Goal: Task Accomplishment & Management: Manage account settings

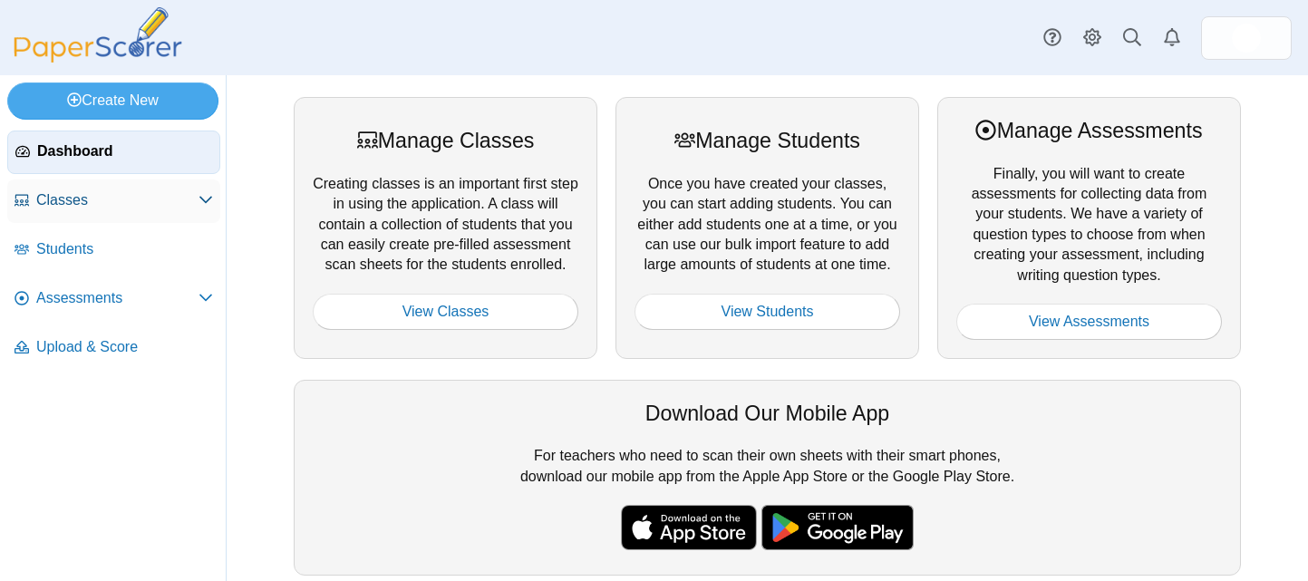
click at [105, 202] on span "Classes" at bounding box center [117, 200] width 162 height 20
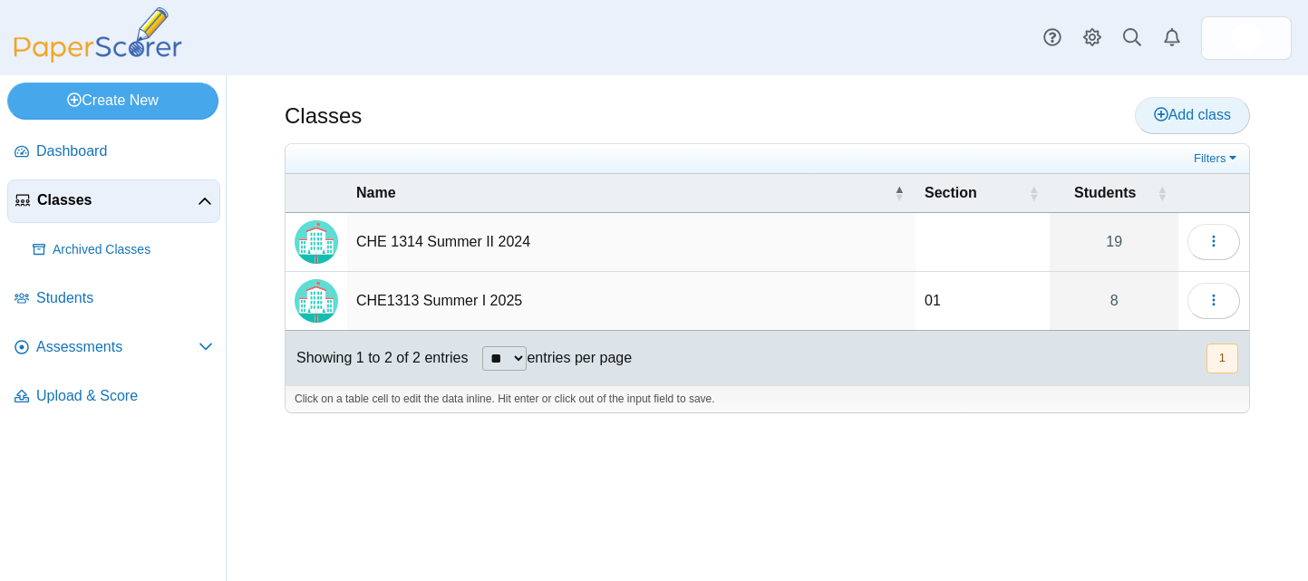
click at [1155, 113] on use at bounding box center [1161, 114] width 15 height 15
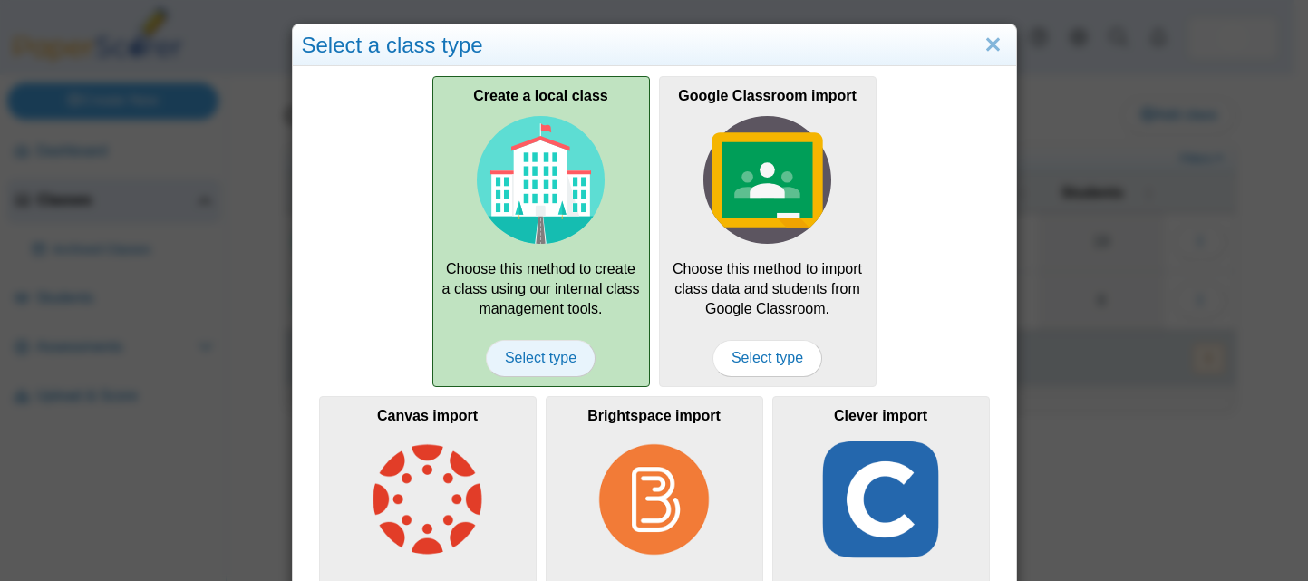
click at [548, 359] on span "Select type" at bounding box center [541, 358] width 110 height 36
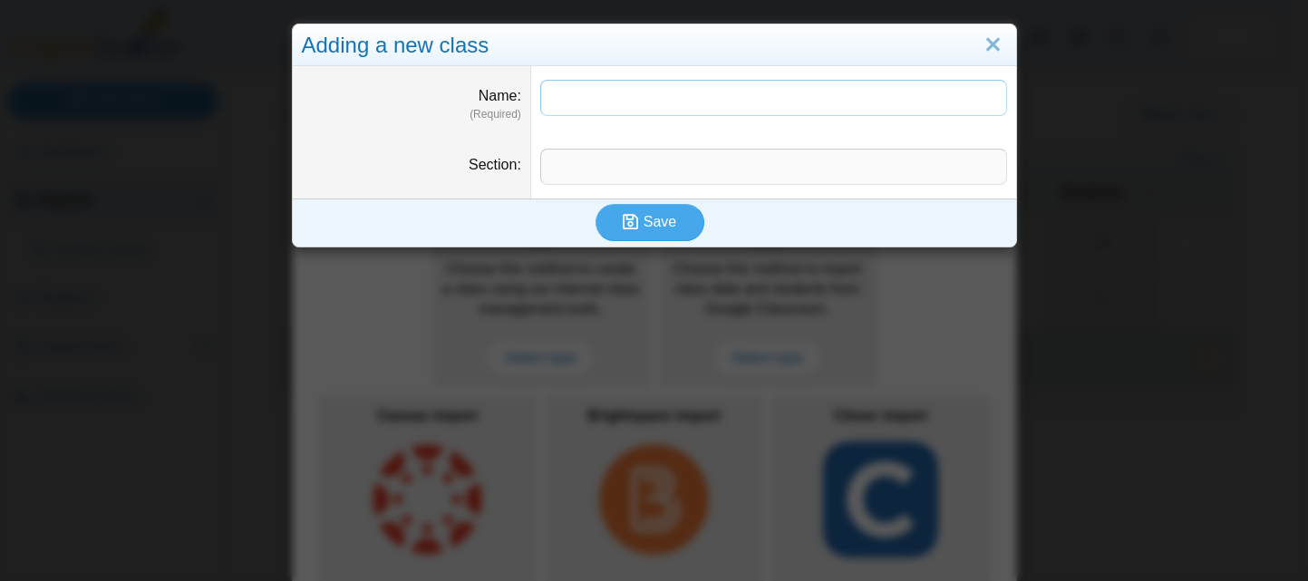
click at [612, 102] on input "Name" at bounding box center [773, 98] width 467 height 36
type input "**********"
click at [646, 219] on span "Save" at bounding box center [660, 221] width 33 height 15
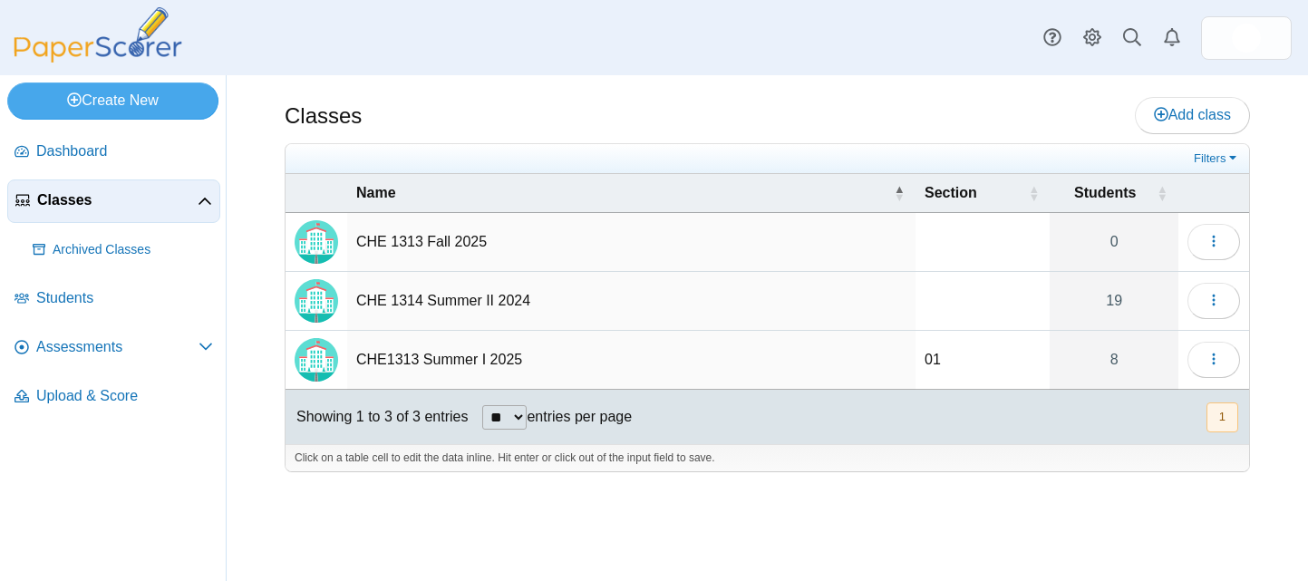
click at [466, 242] on td "CHE 1313 Fall 2025" at bounding box center [631, 242] width 568 height 59
click at [1210, 247] on icon "button" at bounding box center [1213, 241] width 15 height 15
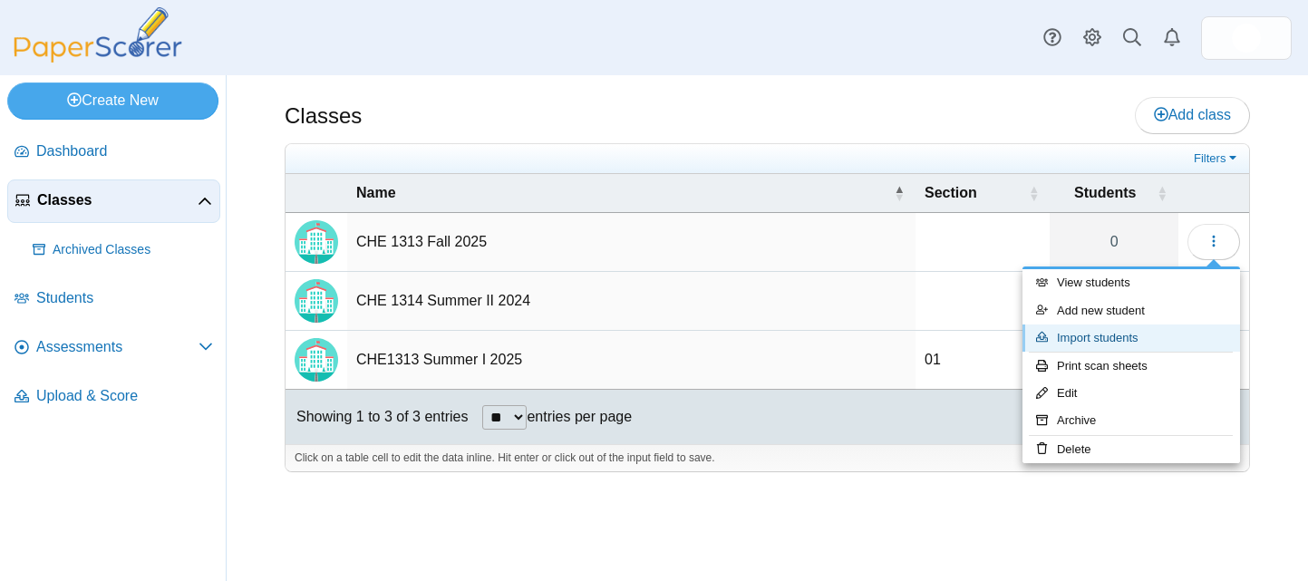
click at [1134, 337] on link "Import students" at bounding box center [1131, 337] width 218 height 27
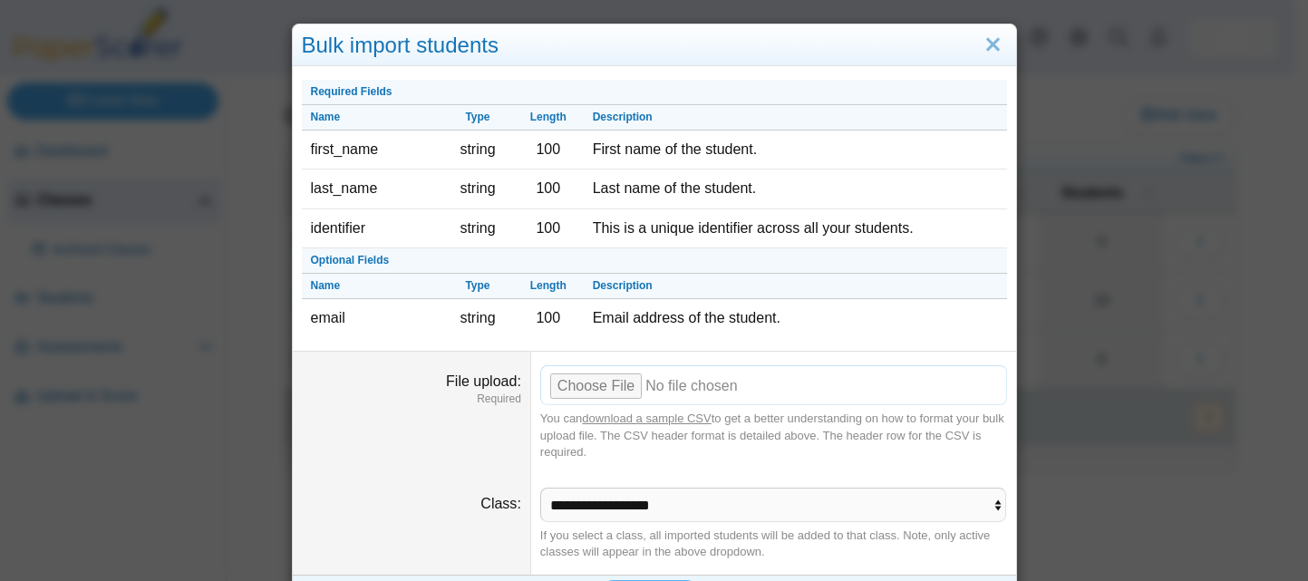
click at [608, 382] on input "File upload" at bounding box center [773, 385] width 467 height 40
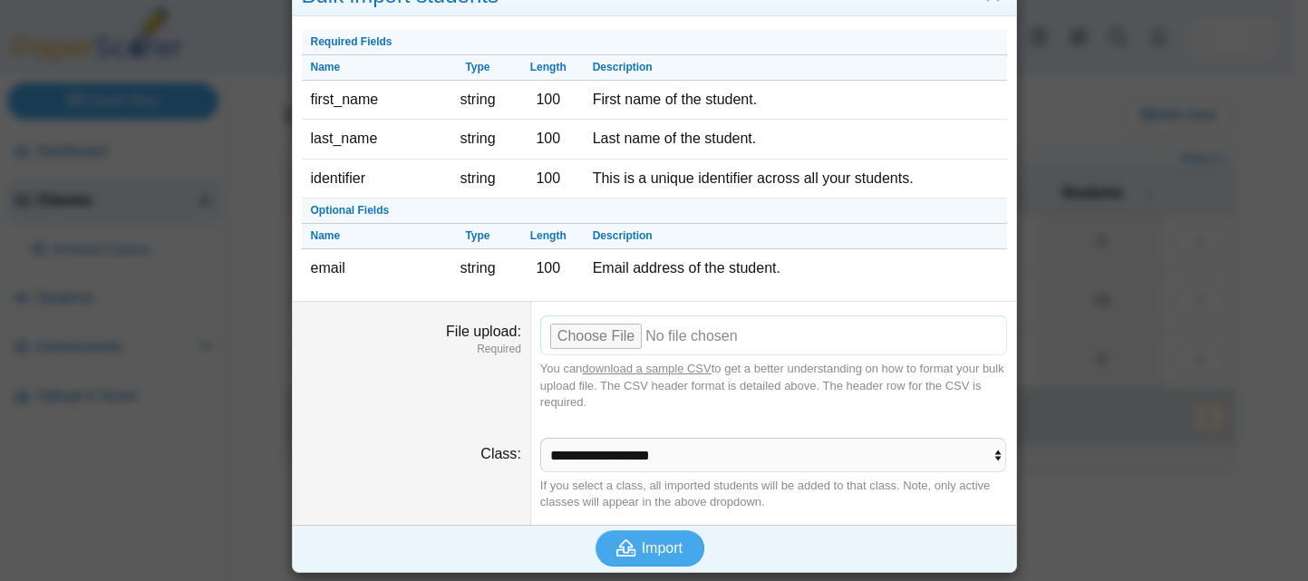
scroll to position [51, 0]
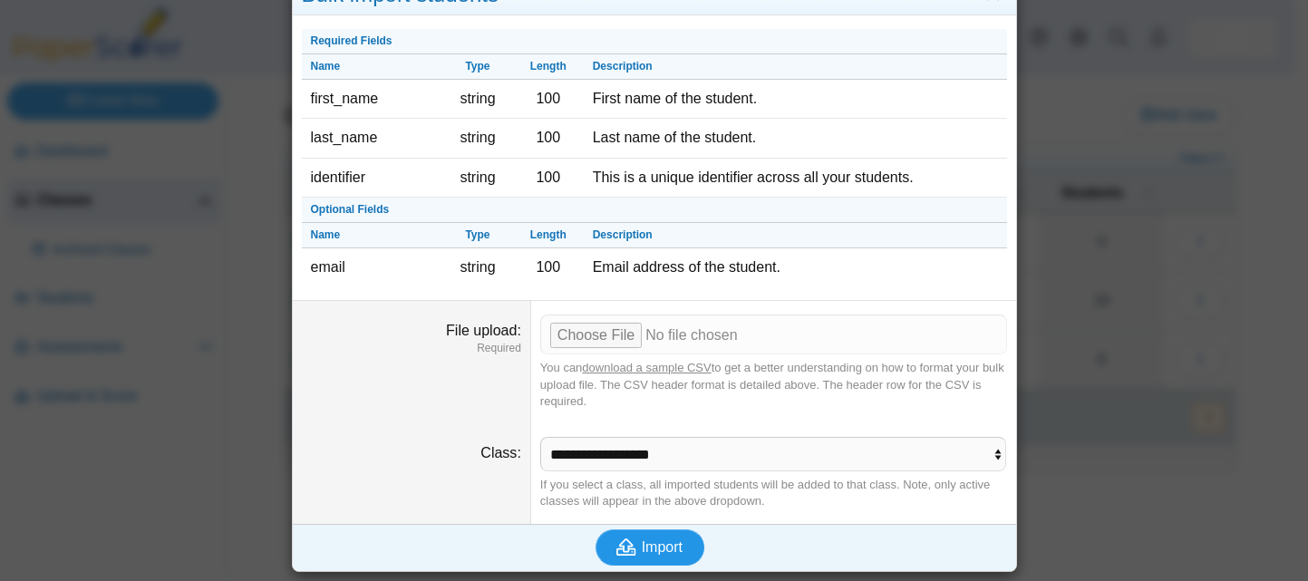
click at [656, 539] on span "Import" at bounding box center [662, 546] width 41 height 15
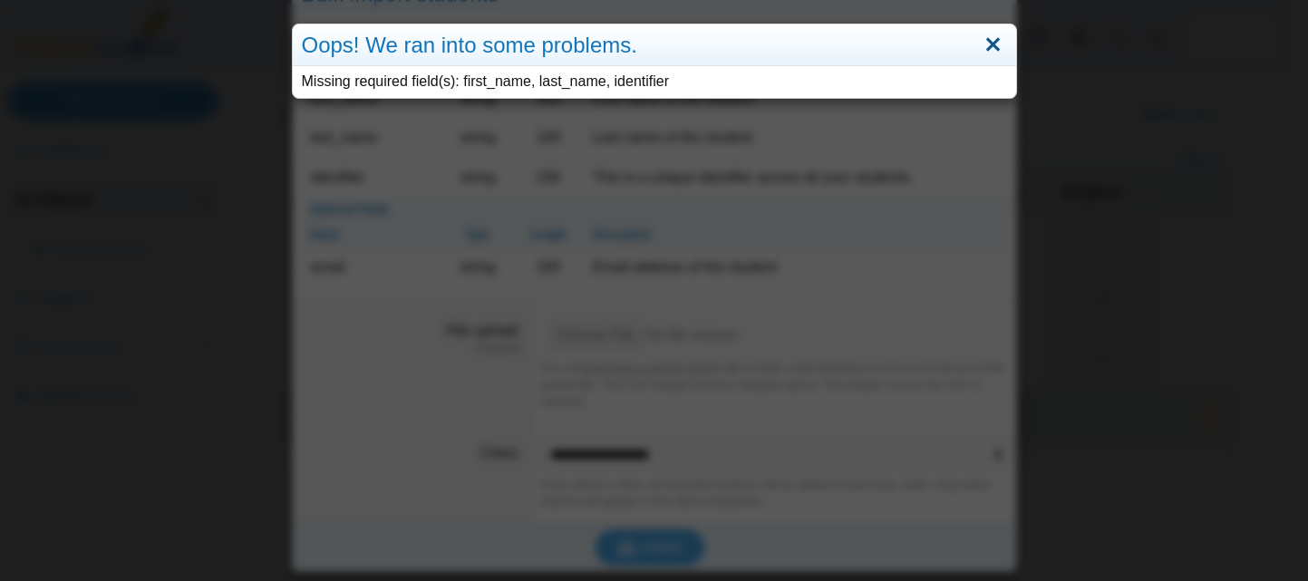
click at [987, 47] on link "Close" at bounding box center [993, 45] width 28 height 31
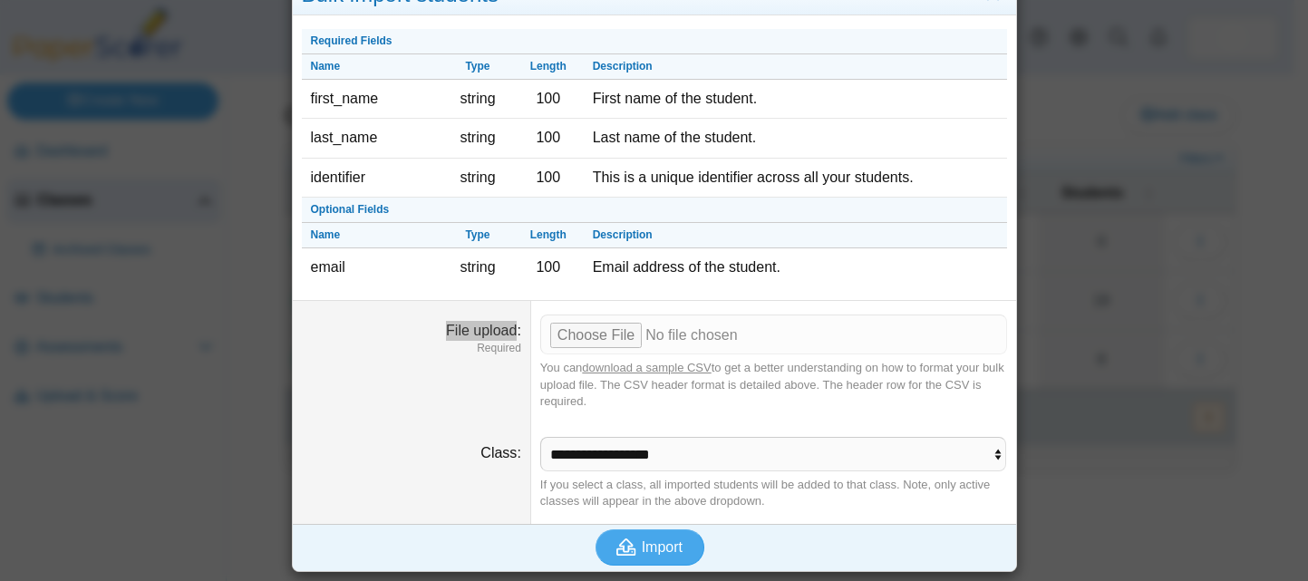
click at [315, 303] on dt "File upload Required" at bounding box center [412, 362] width 238 height 122
click at [586, 331] on input "File upload" at bounding box center [773, 335] width 467 height 40
type input "**********"
click at [664, 543] on span "Import" at bounding box center [662, 546] width 41 height 15
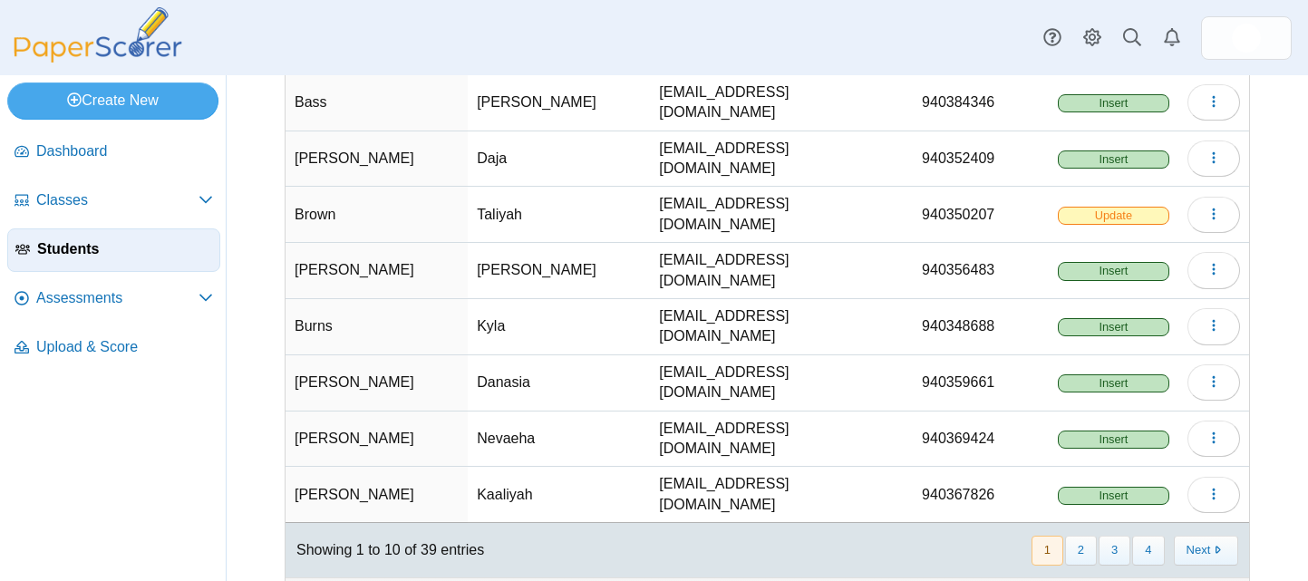
scroll to position [267, 0]
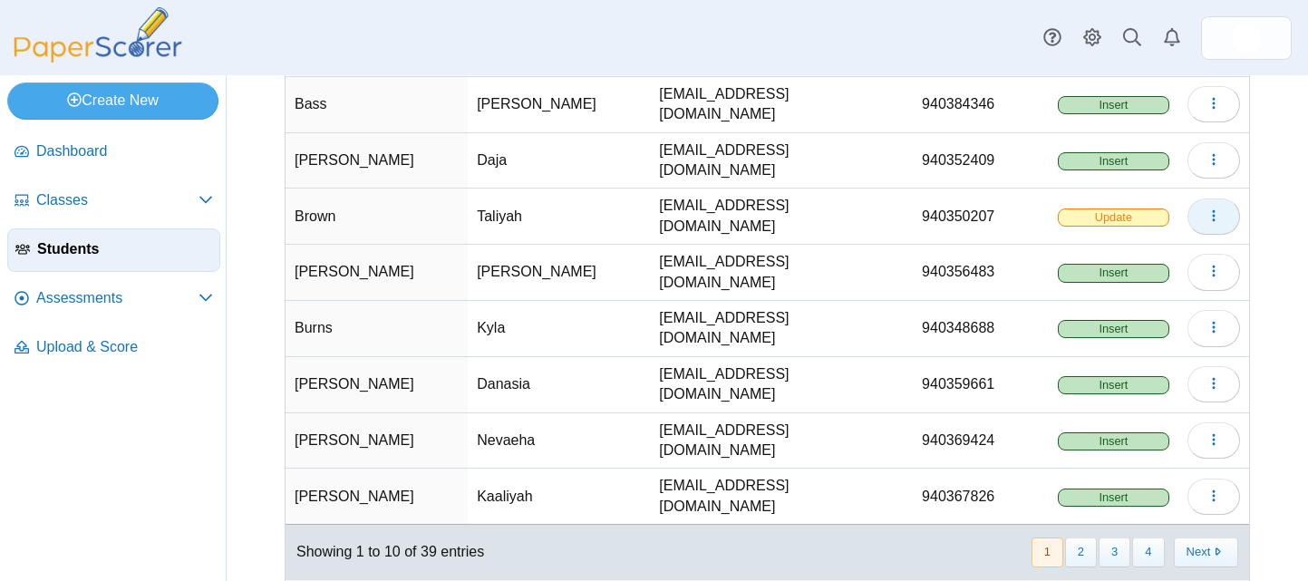
click at [1187, 198] on button "button" at bounding box center [1213, 216] width 53 height 36
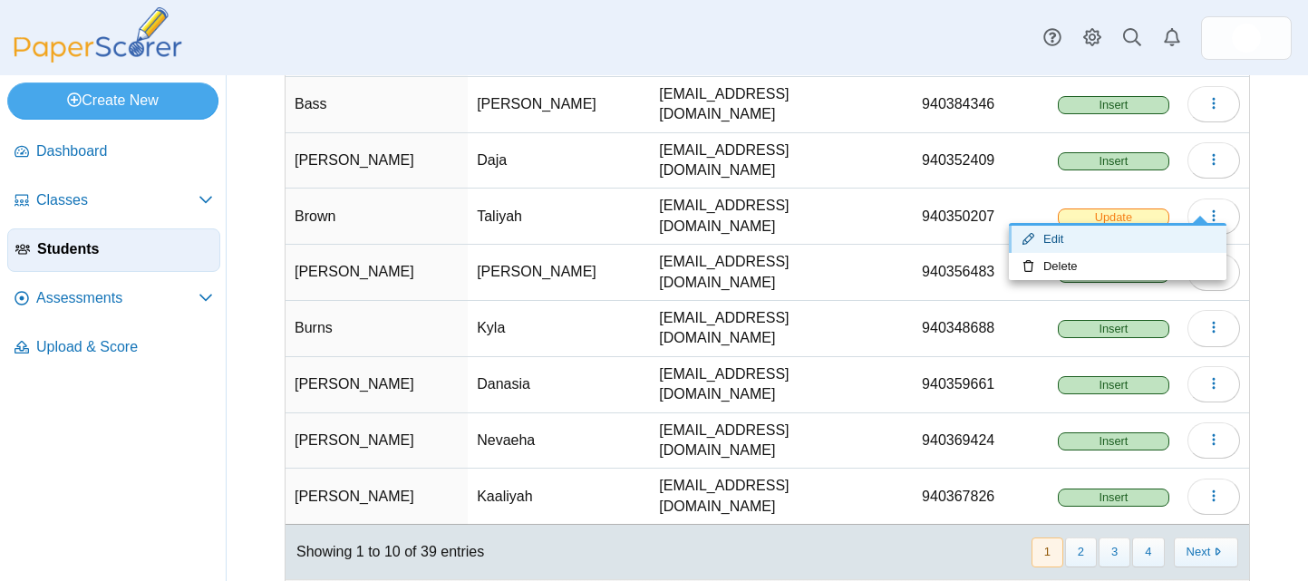
click at [1069, 234] on link "Edit" at bounding box center [1118, 239] width 218 height 27
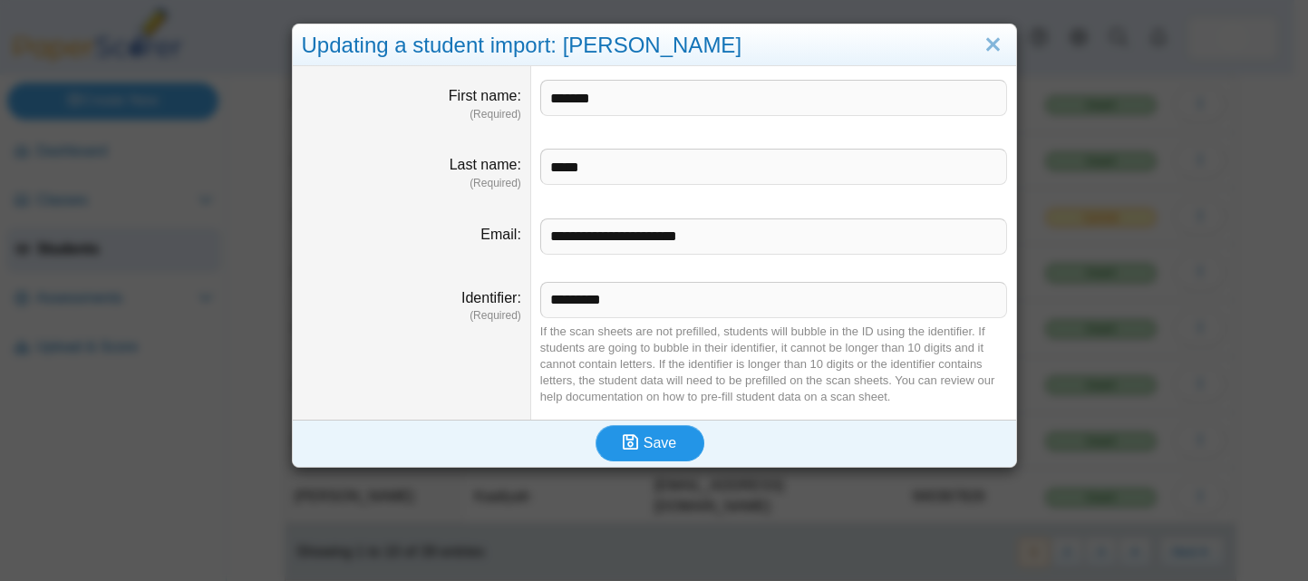
click at [657, 437] on span "Save" at bounding box center [660, 442] width 33 height 15
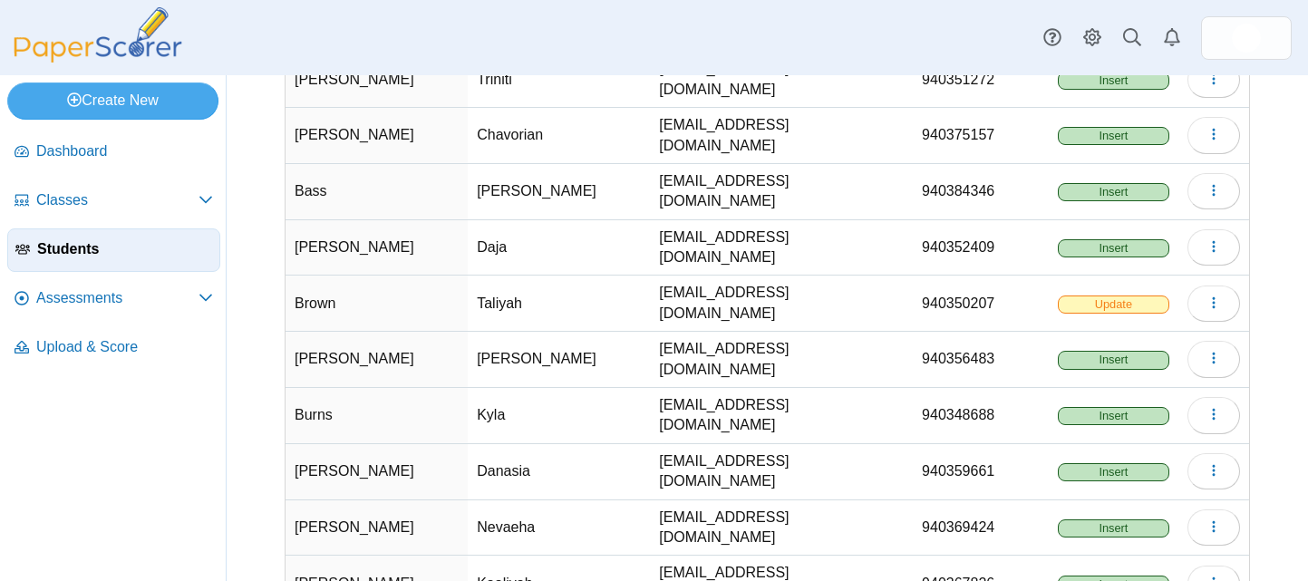
scroll to position [271, 0]
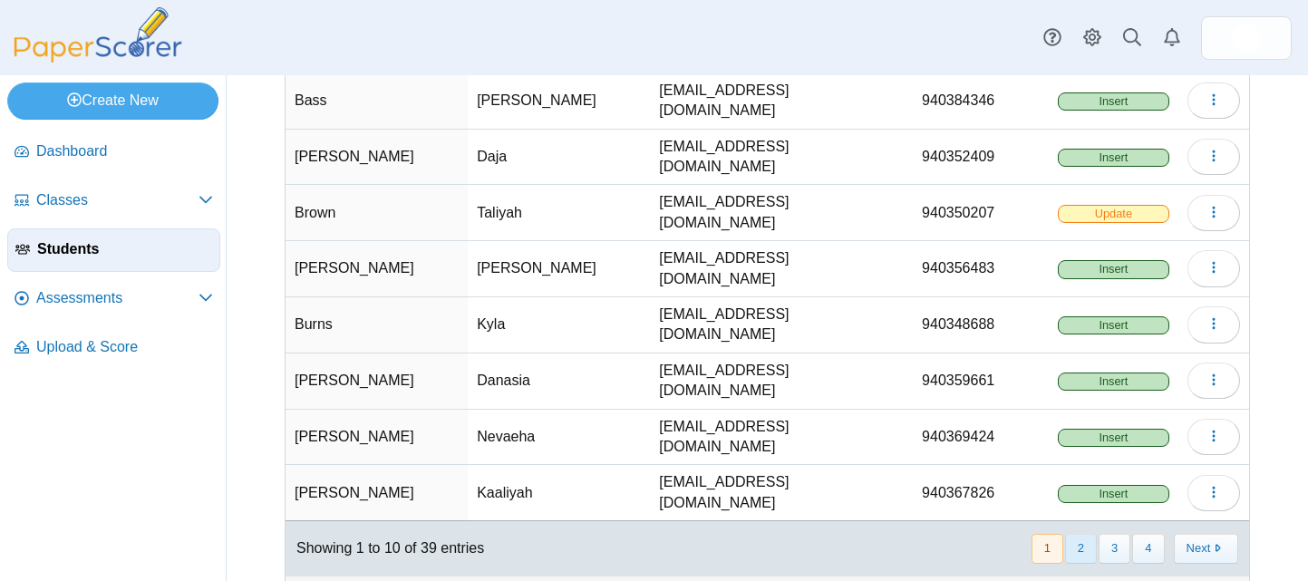
click at [1065, 534] on button "2" at bounding box center [1081, 549] width 32 height 30
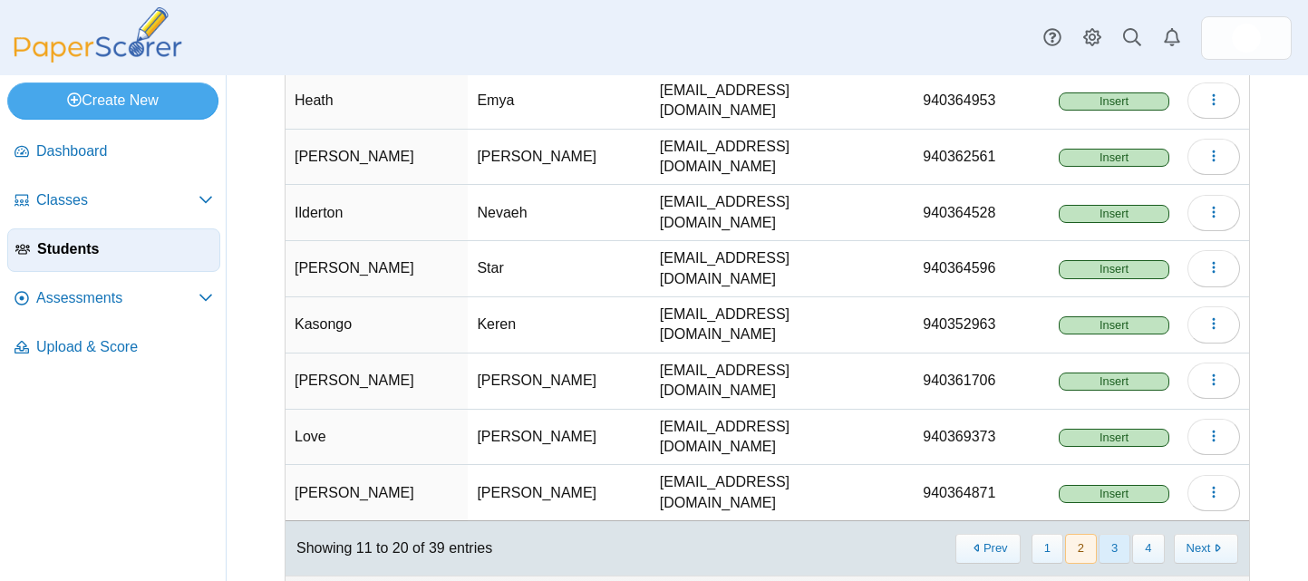
click at [1100, 534] on button "3" at bounding box center [1114, 549] width 32 height 30
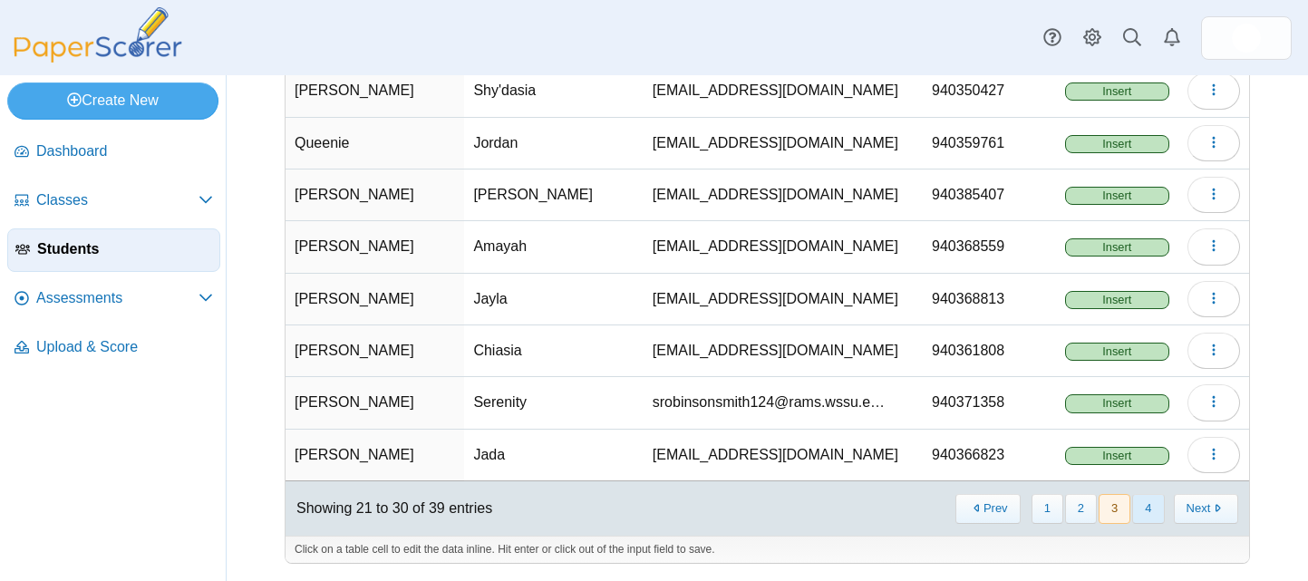
click at [1132, 508] on button "4" at bounding box center [1148, 509] width 32 height 30
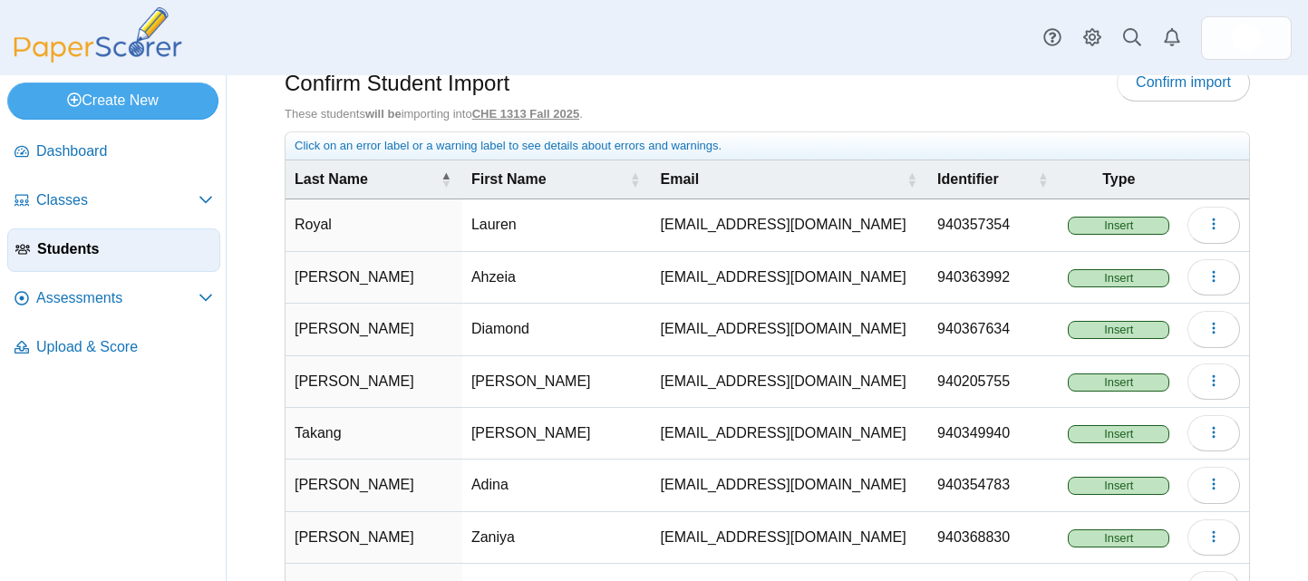
scroll to position [0, 0]
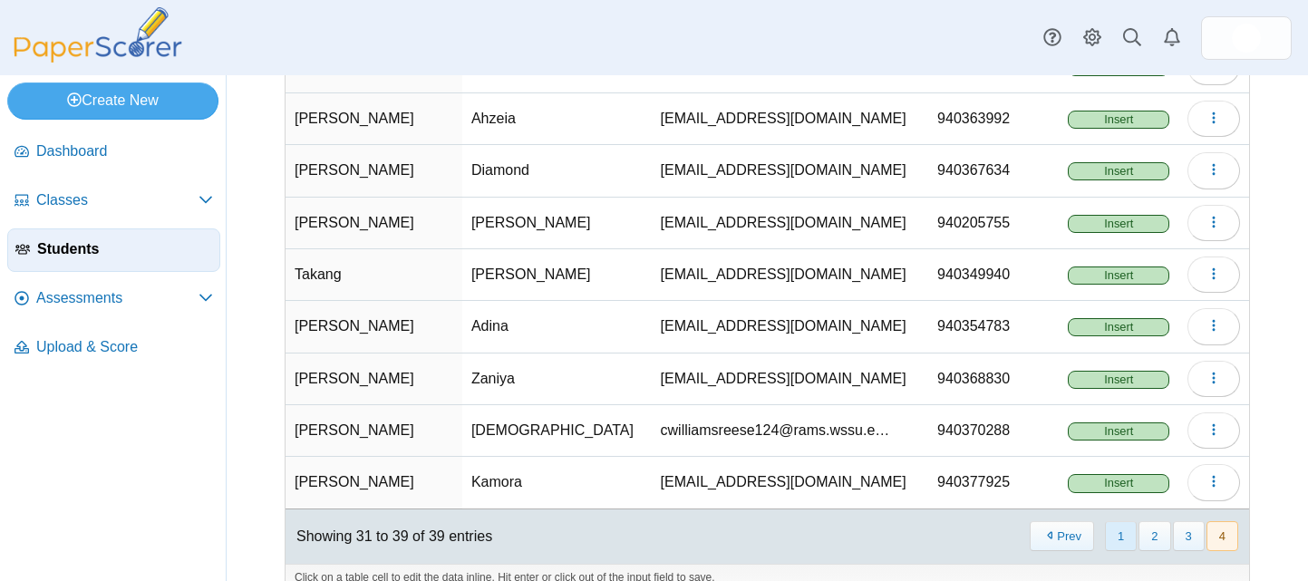
click at [1105, 528] on button "1" at bounding box center [1121, 536] width 32 height 30
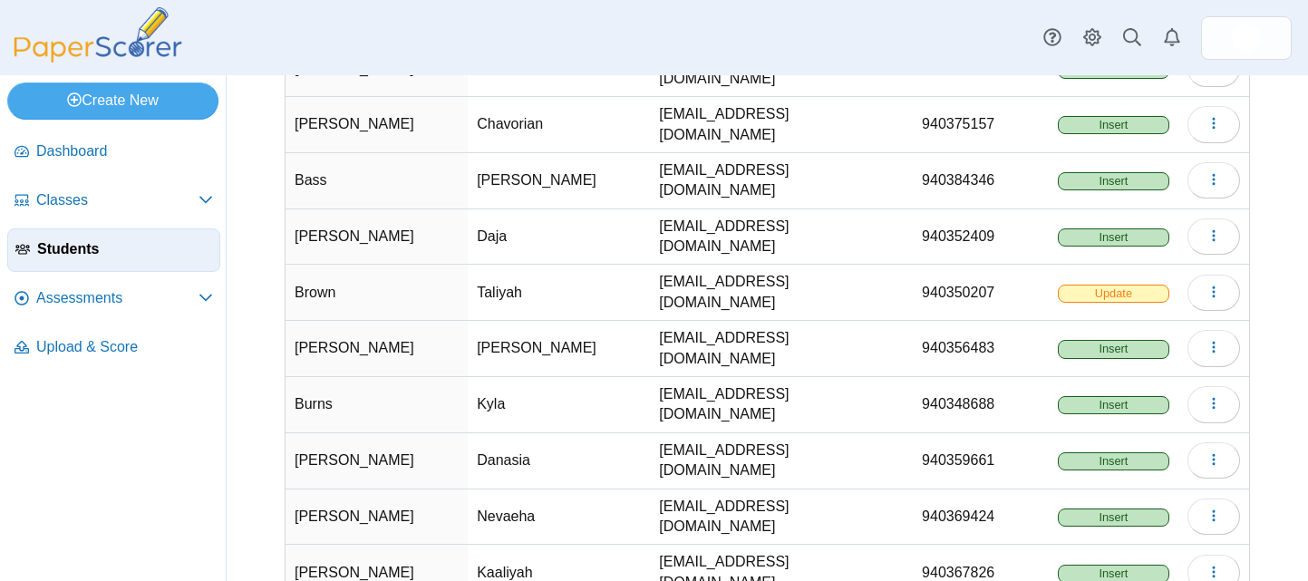
scroll to position [213, 0]
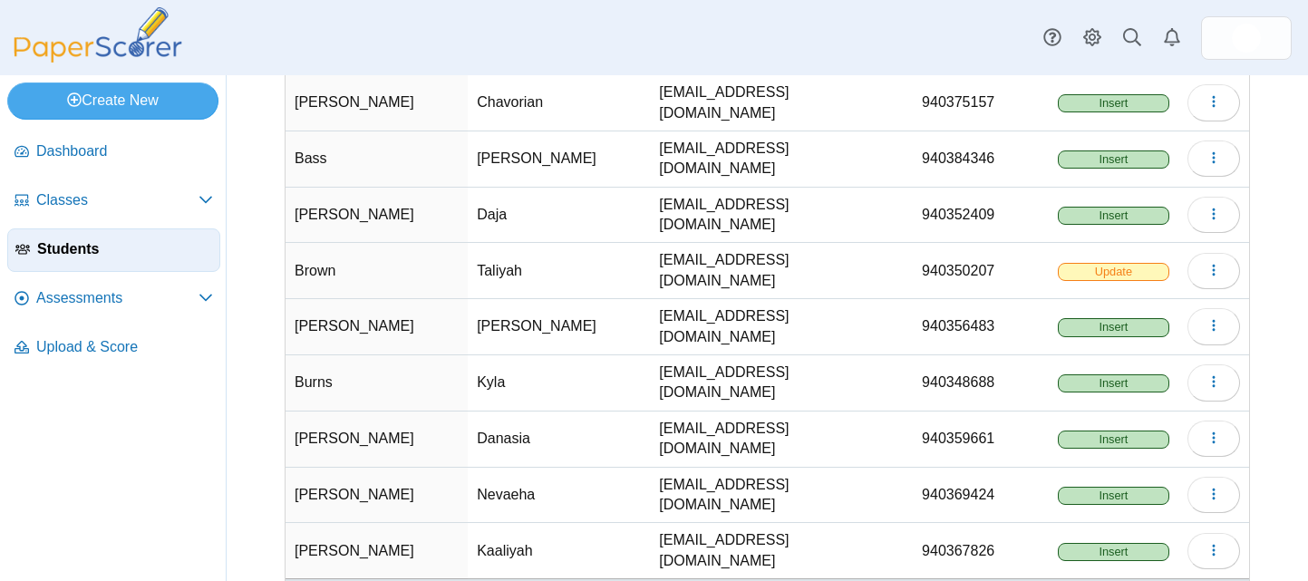
click at [1083, 263] on span "Update" at bounding box center [1113, 272] width 111 height 18
click at [1049, 272] on td "Update" at bounding box center [1114, 271] width 130 height 56
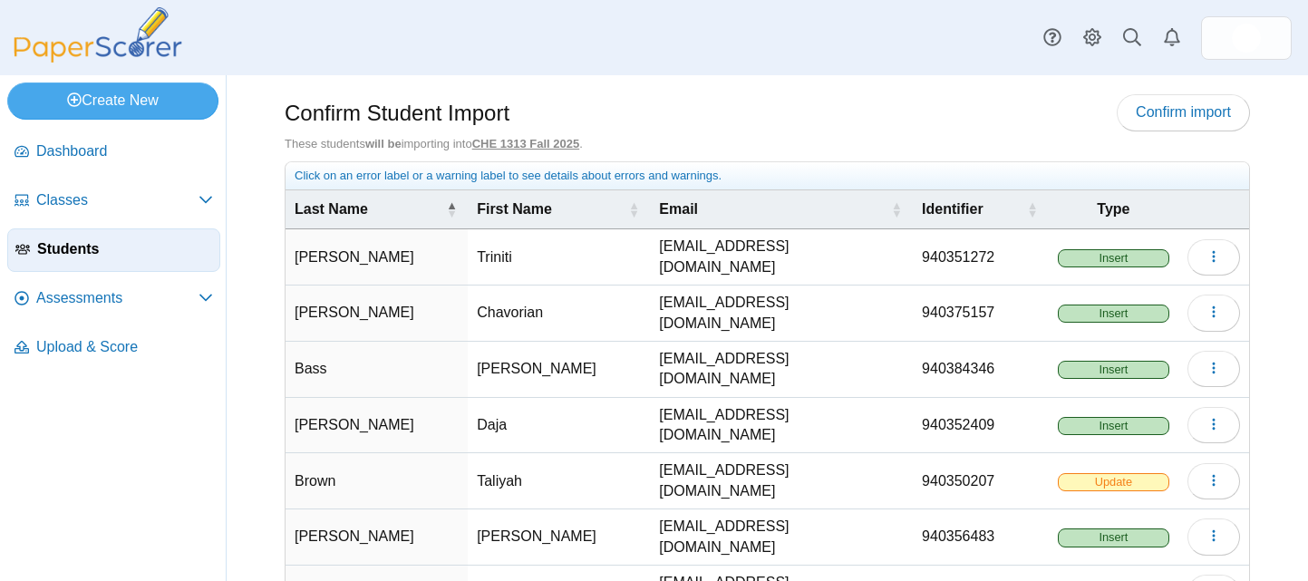
scroll to position [0, 0]
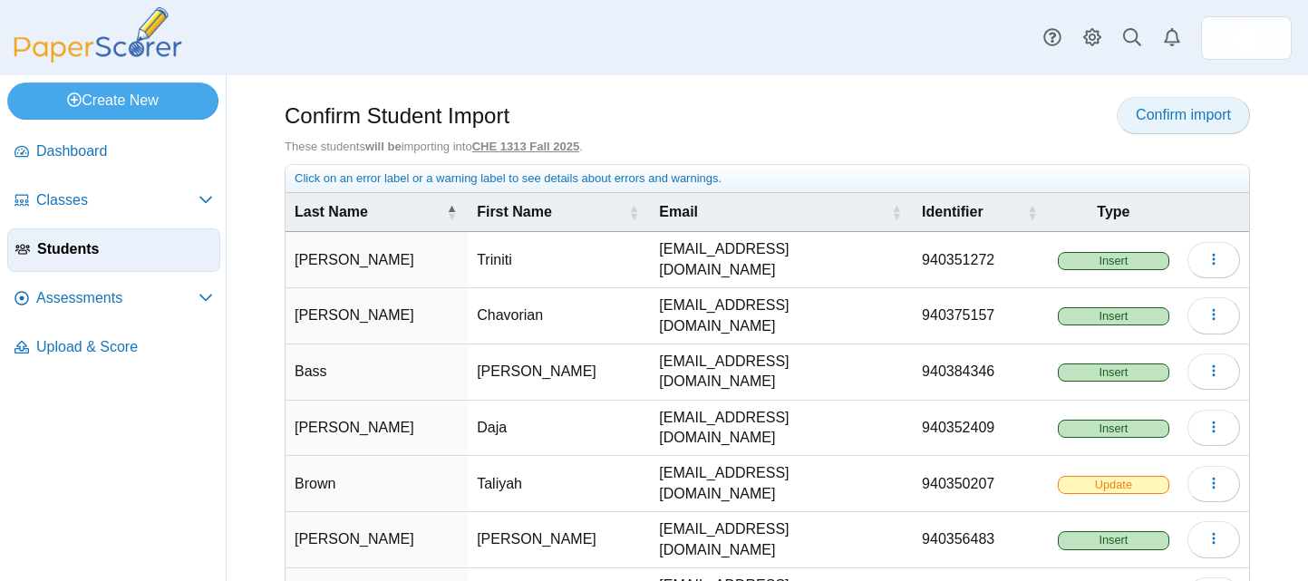
click at [1176, 115] on span "Confirm import" at bounding box center [1183, 114] width 95 height 15
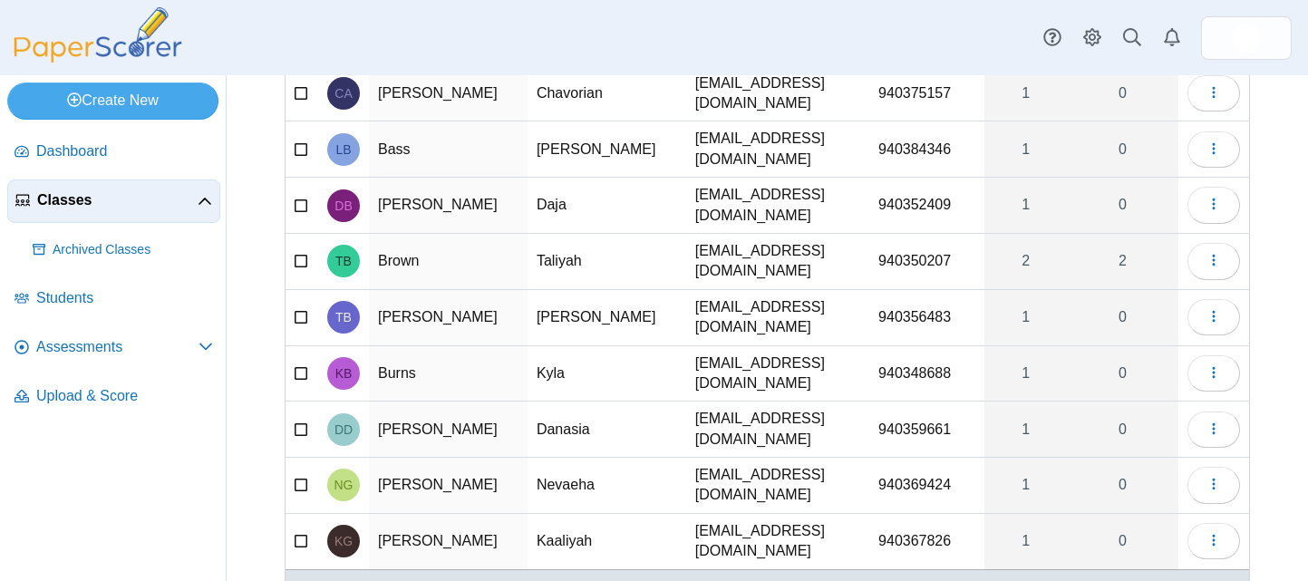
scroll to position [241, 0]
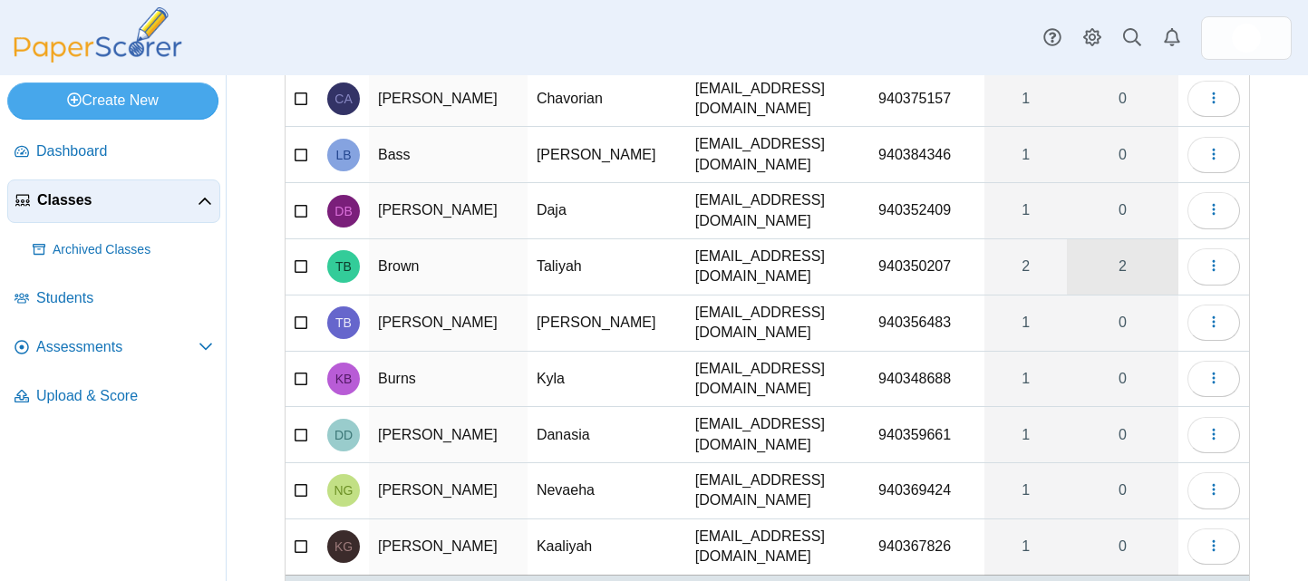
click at [1109, 248] on link "2" at bounding box center [1122, 266] width 111 height 55
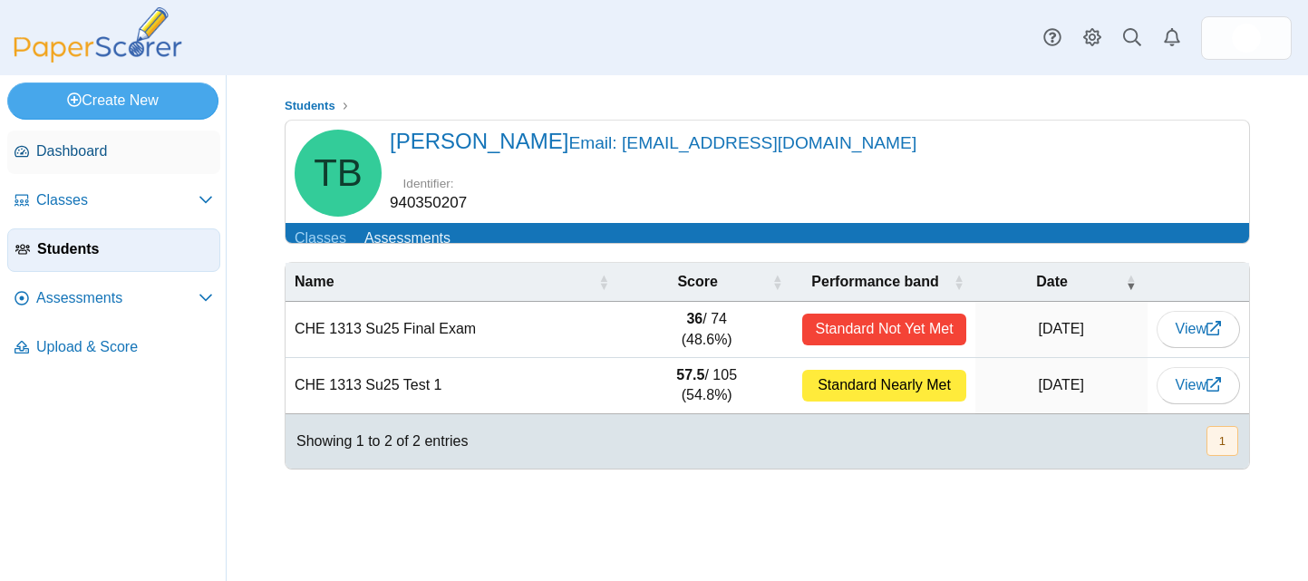
click at [73, 157] on span "Dashboard" at bounding box center [124, 151] width 177 height 20
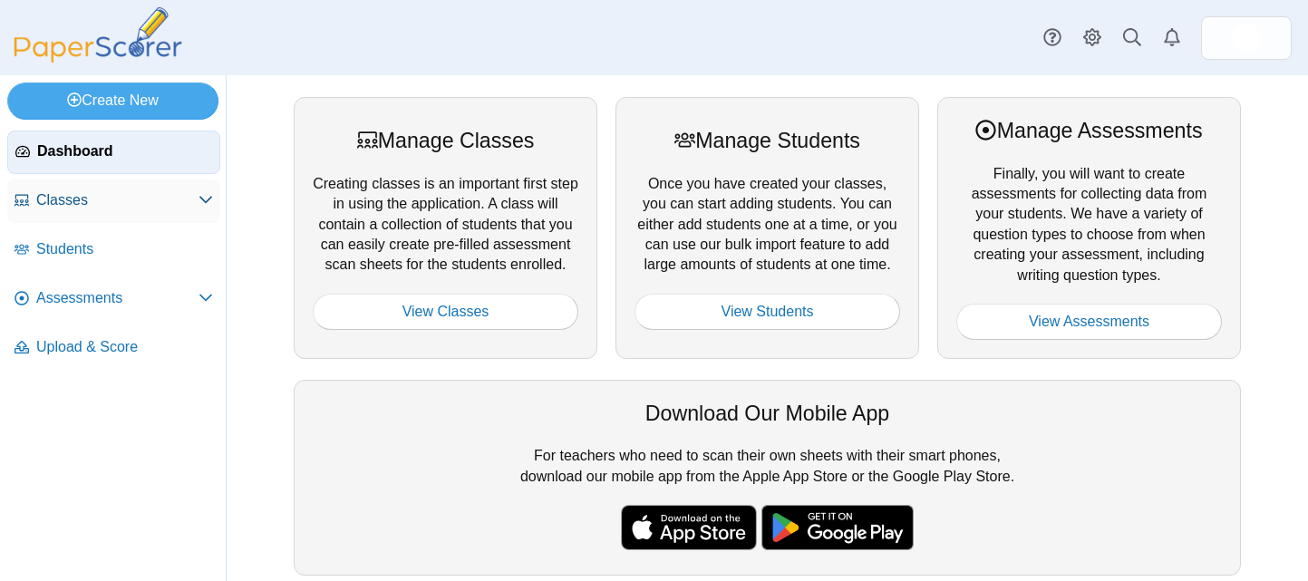
click at [85, 194] on span "Classes" at bounding box center [117, 200] width 162 height 20
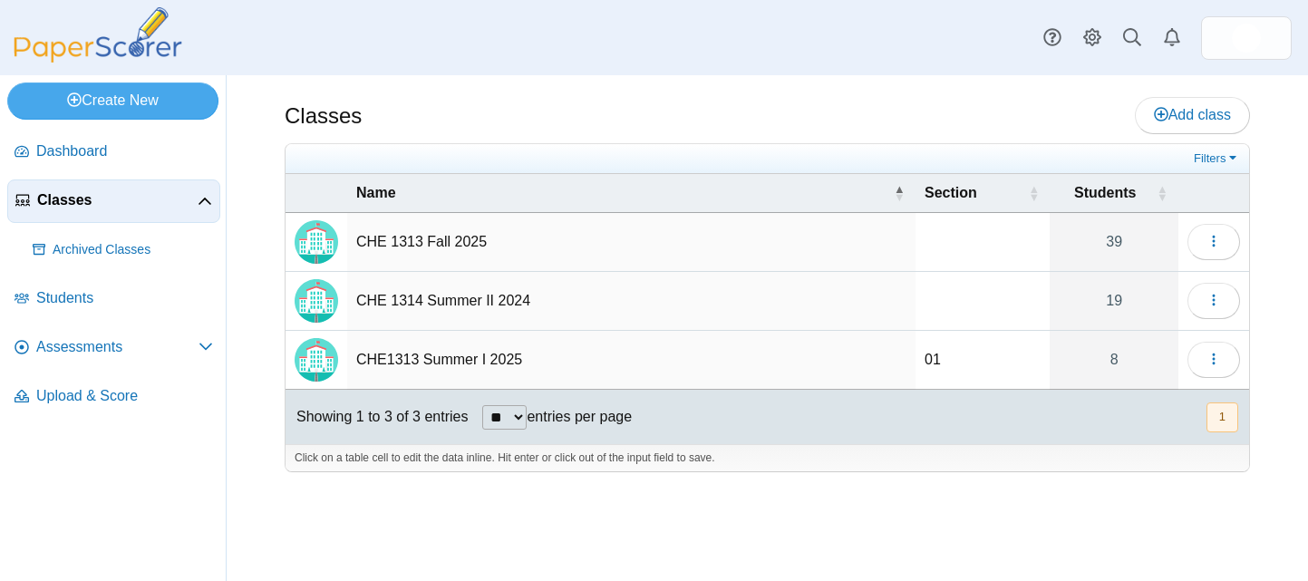
click at [392, 242] on td "CHE 1313 Fall 2025" at bounding box center [631, 242] width 568 height 59
click at [319, 231] on img "Locally created class" at bounding box center [317, 242] width 44 height 44
click at [1210, 243] on icon "button" at bounding box center [1213, 241] width 15 height 15
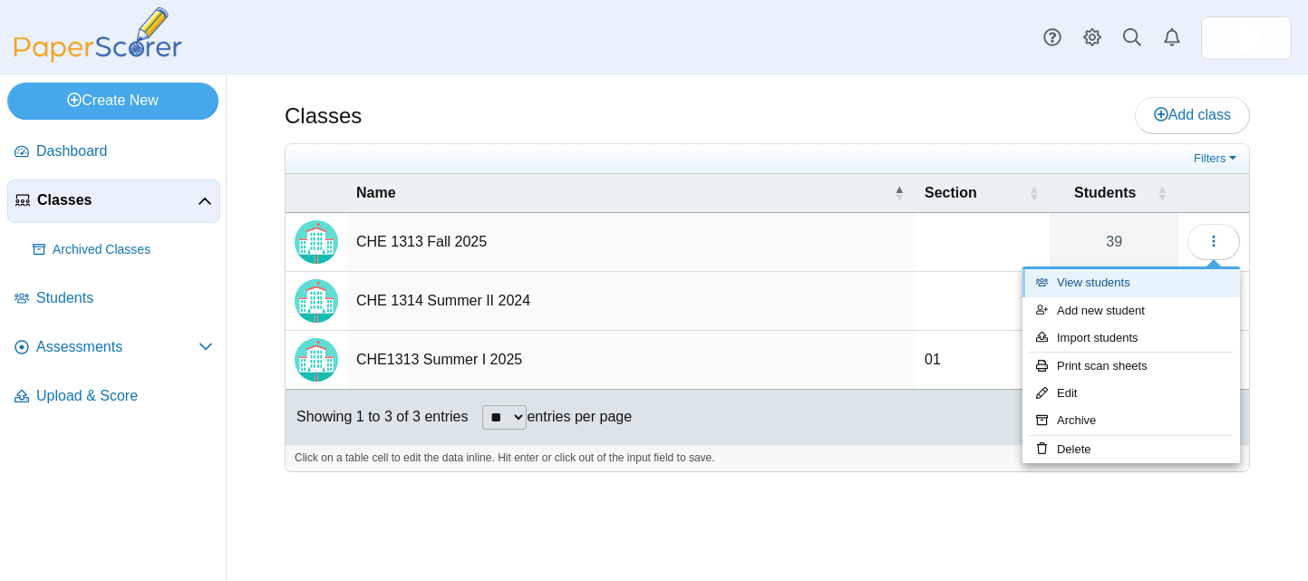
click at [1111, 278] on link "View students" at bounding box center [1131, 282] width 218 height 27
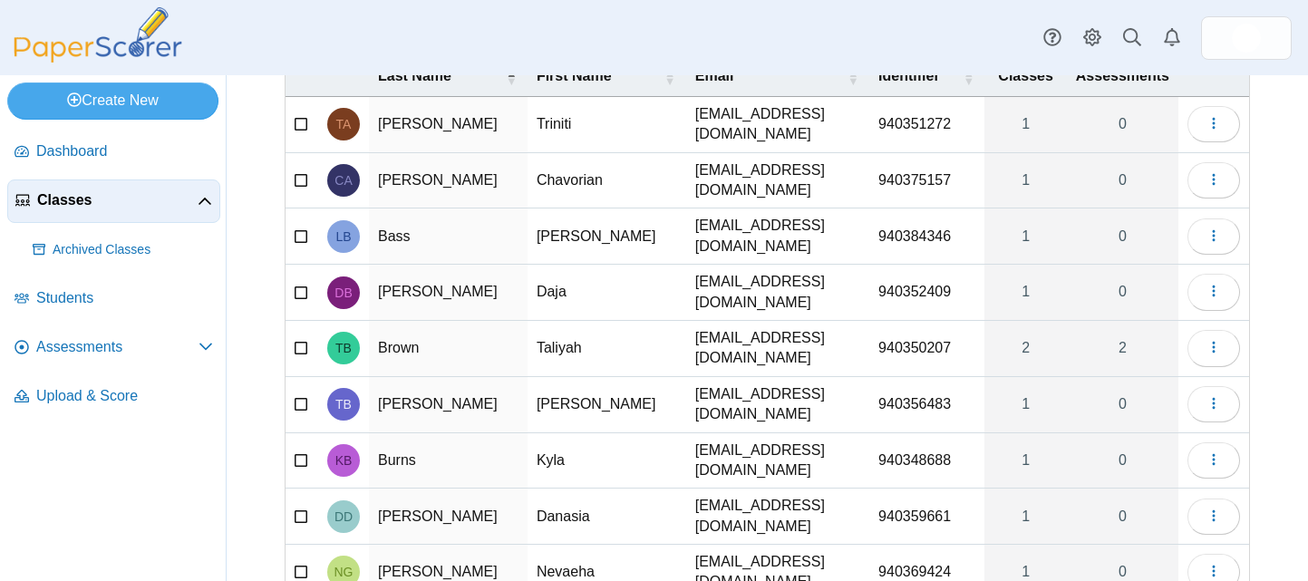
scroll to position [254, 0]
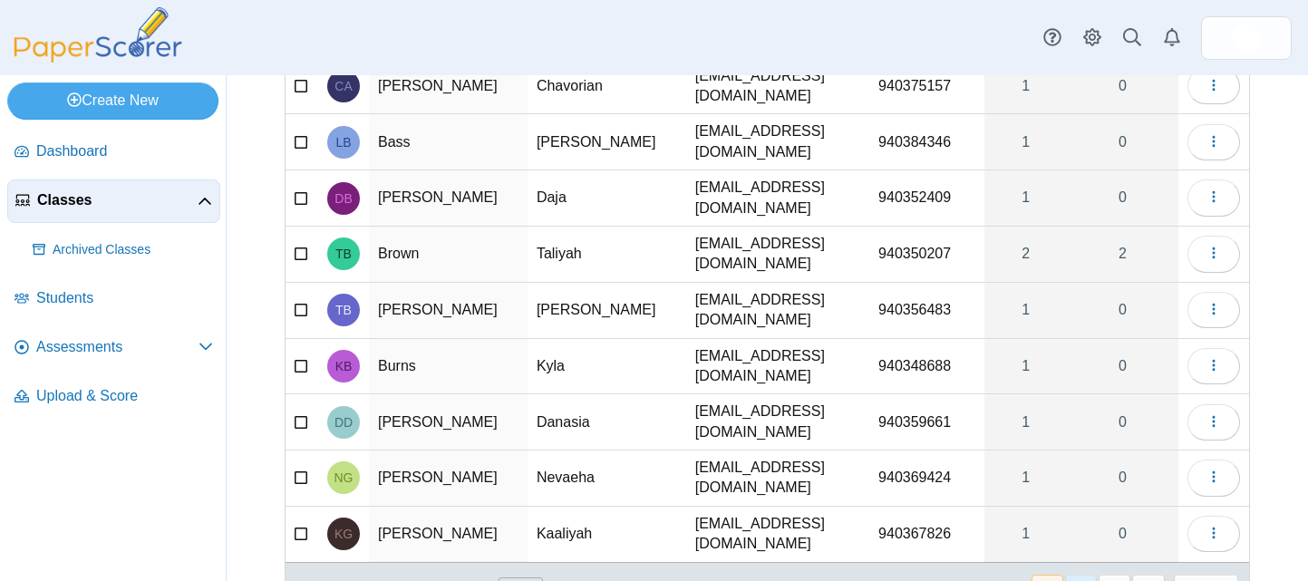
click at [1065, 575] on button "2" at bounding box center [1081, 590] width 32 height 30
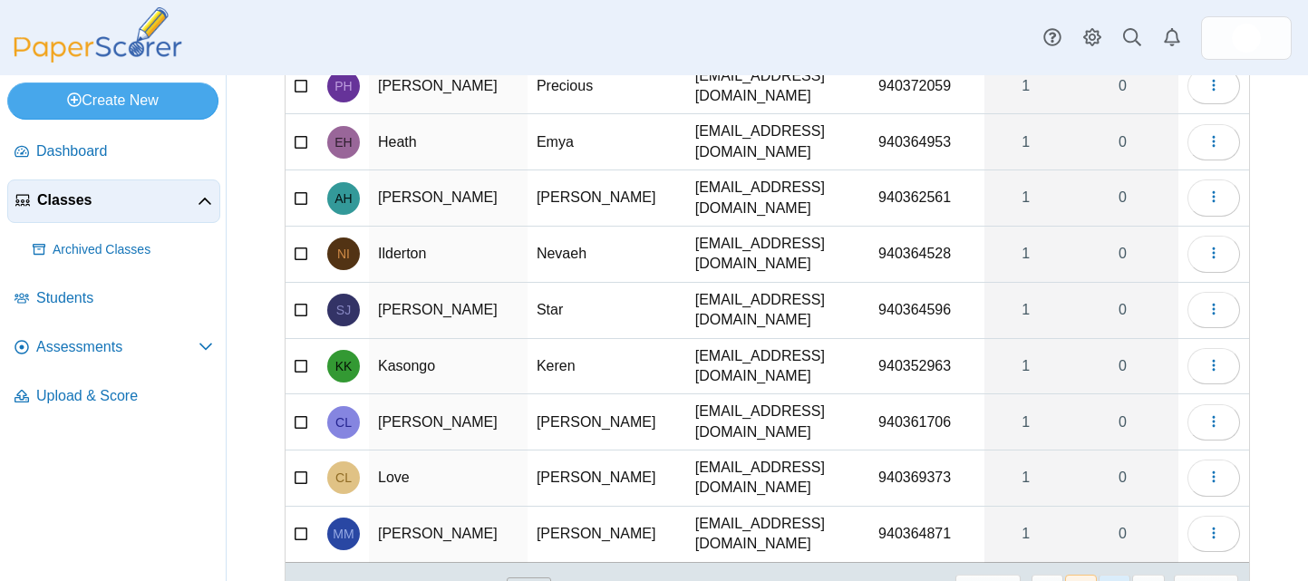
click at [1100, 575] on button "3" at bounding box center [1114, 590] width 32 height 30
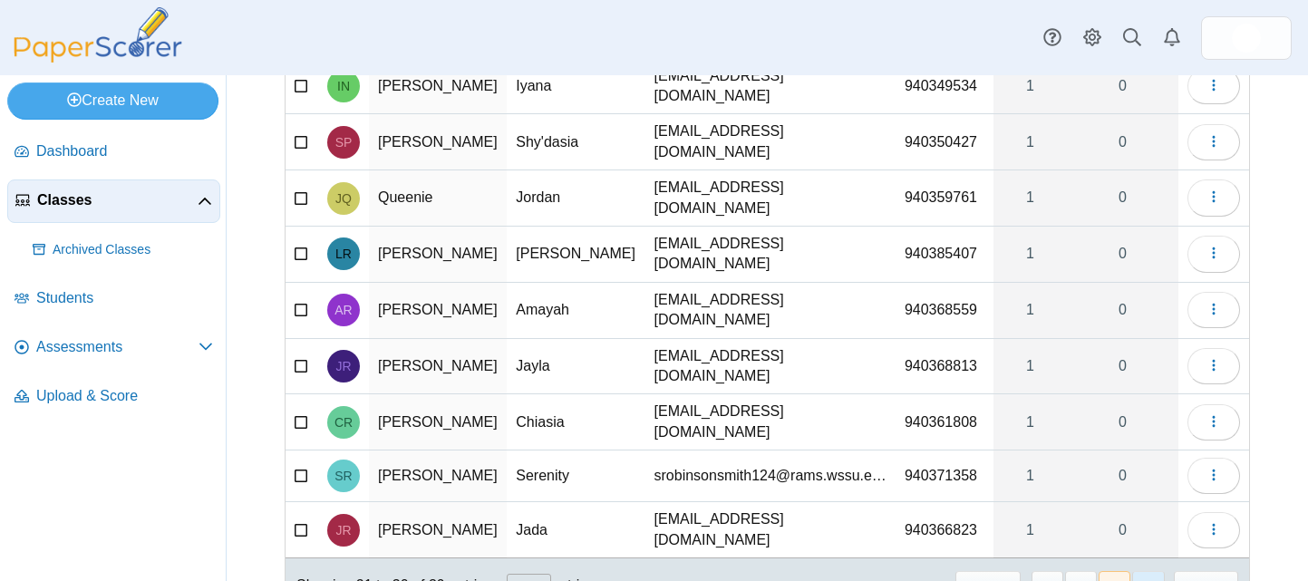
click at [1137, 571] on button "4" at bounding box center [1148, 586] width 32 height 30
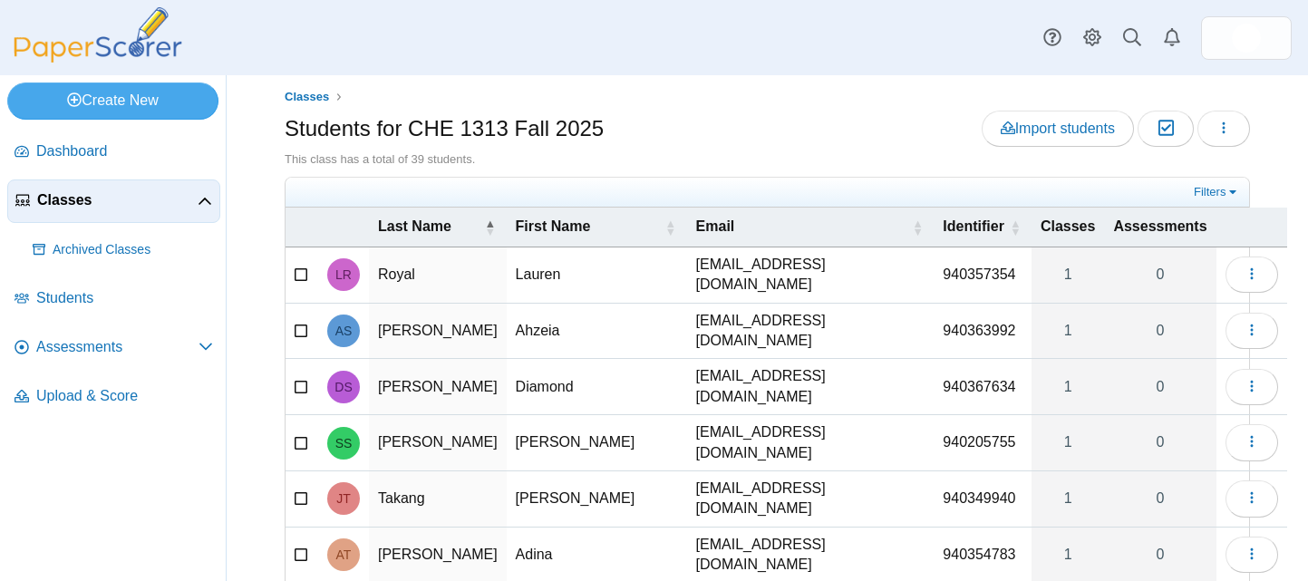
scroll to position [0, 0]
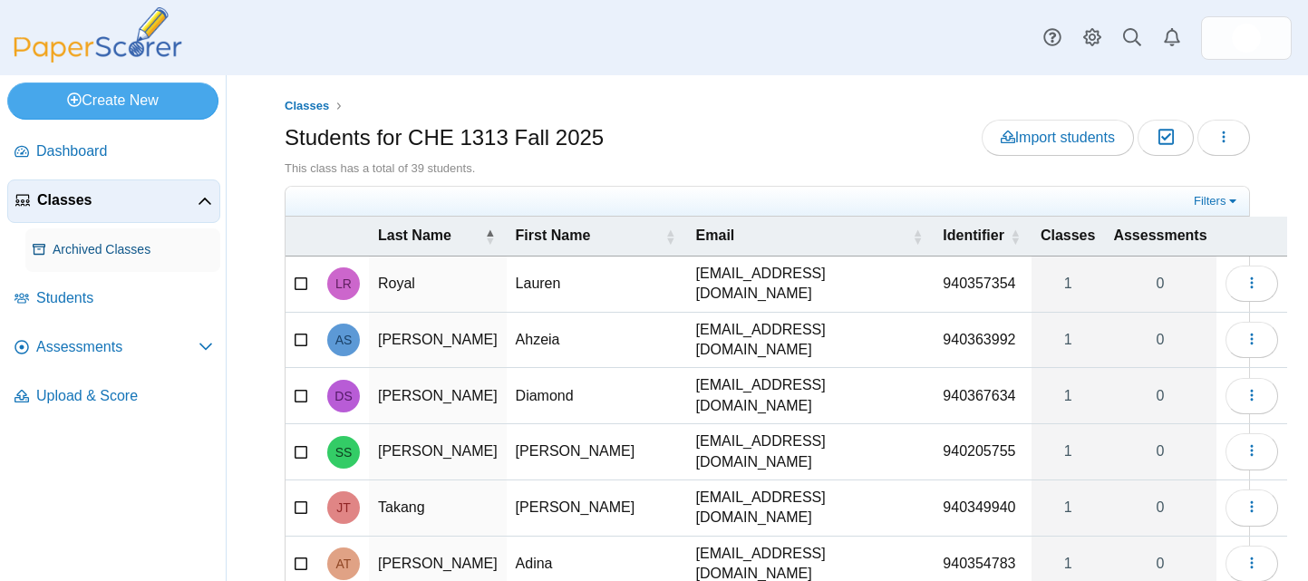
click at [148, 248] on span "Archived Classes" at bounding box center [133, 250] width 160 height 18
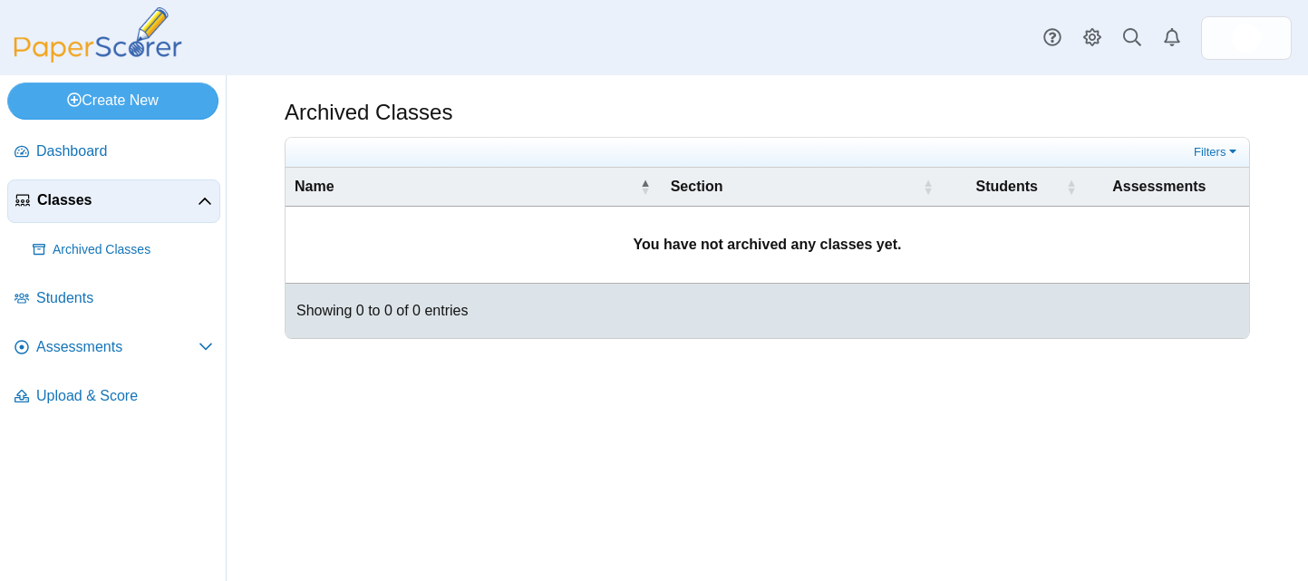
click at [98, 198] on span "Classes" at bounding box center [117, 200] width 160 height 20
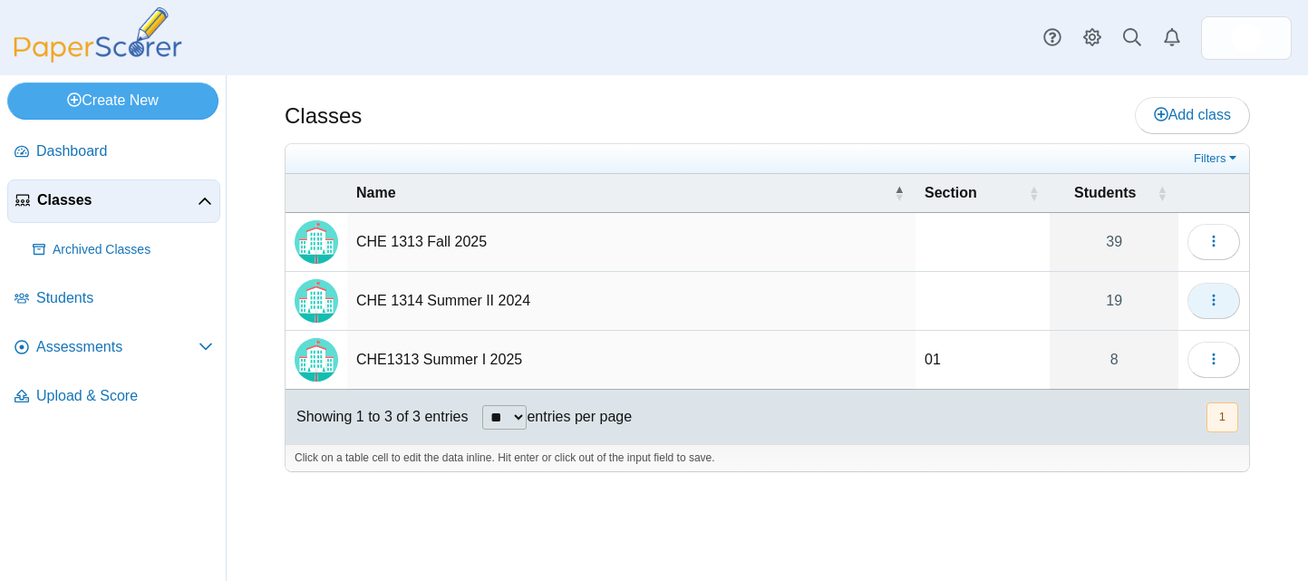
click at [1200, 299] on button "button" at bounding box center [1213, 301] width 53 height 36
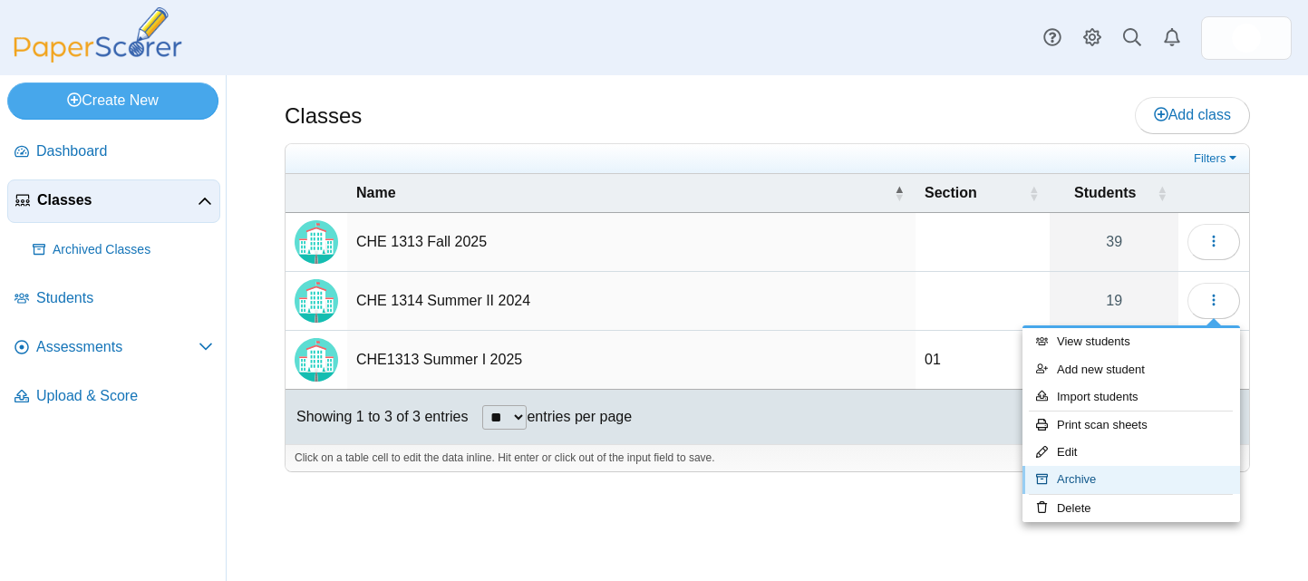
click at [1060, 482] on link "Archive" at bounding box center [1131, 479] width 218 height 27
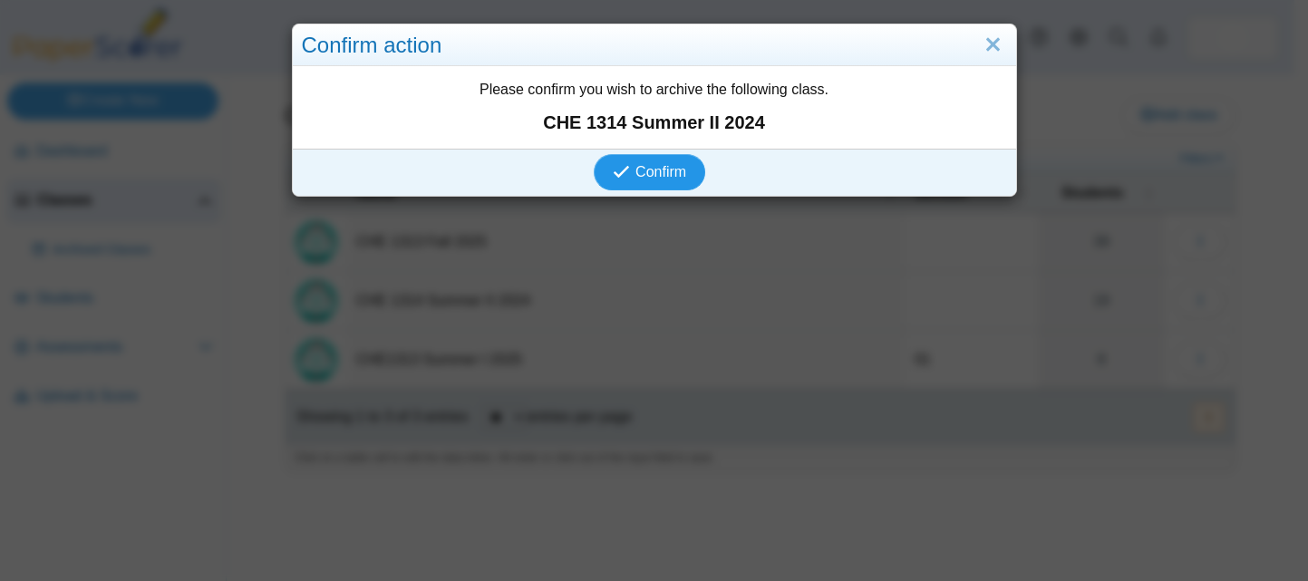
click at [635, 172] on span "Confirm" at bounding box center [660, 171] width 51 height 15
